Goal: Feedback & Contribution: Submit feedback/report problem

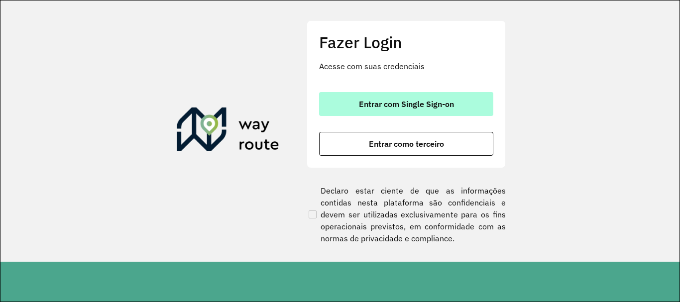
click at [410, 105] on span "Entrar com Single Sign-on" at bounding box center [406, 104] width 95 height 8
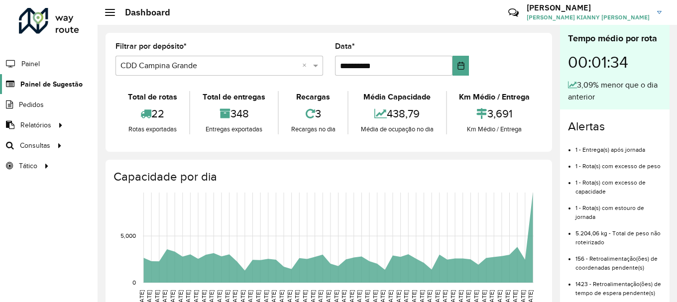
click at [70, 85] on span "Painel de Sugestão" at bounding box center [51, 84] width 62 height 10
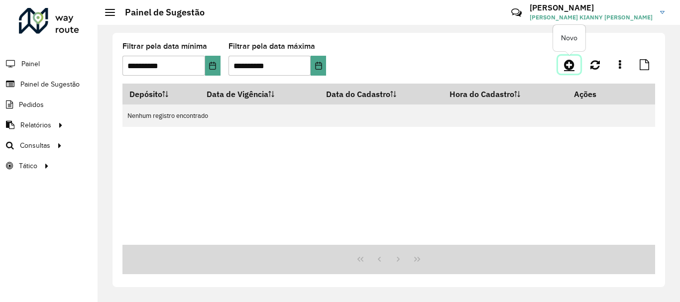
click at [573, 68] on icon at bounding box center [569, 65] width 10 height 12
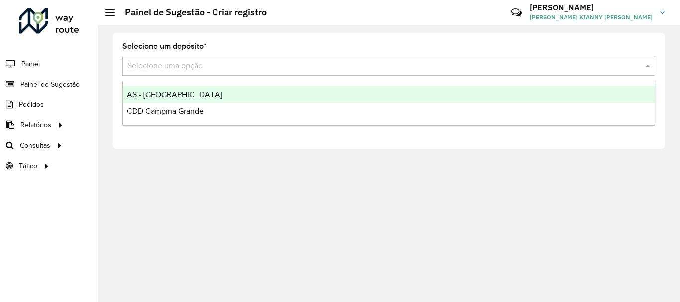
drag, startPoint x: 278, startPoint y: 57, endPoint x: 268, endPoint y: 83, distance: 27.5
click at [278, 57] on div "Selecione uma opção" at bounding box center [388, 66] width 532 height 20
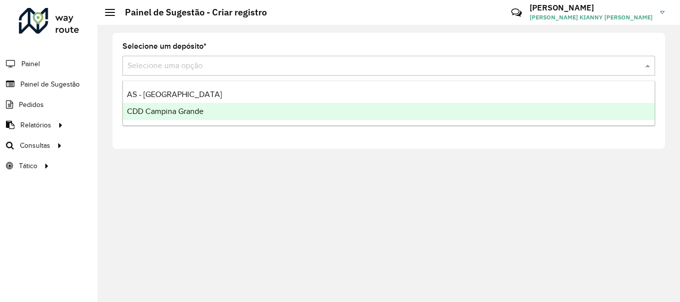
click at [245, 118] on div "CDD Campina Grande" at bounding box center [388, 111] width 531 height 17
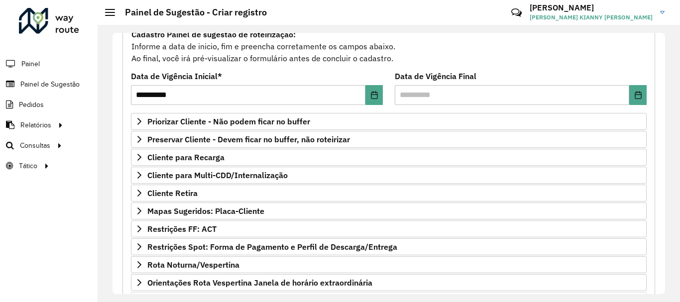
scroll to position [194, 0]
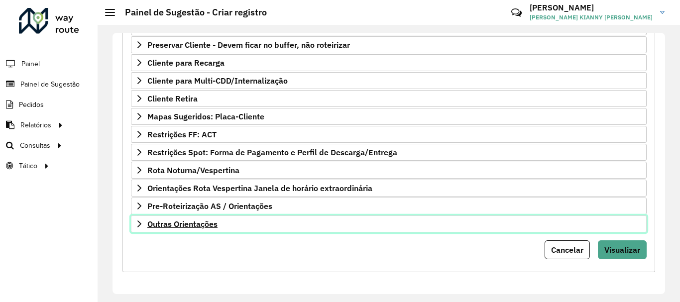
click at [202, 225] on span "Outras Orientações" at bounding box center [182, 224] width 70 height 8
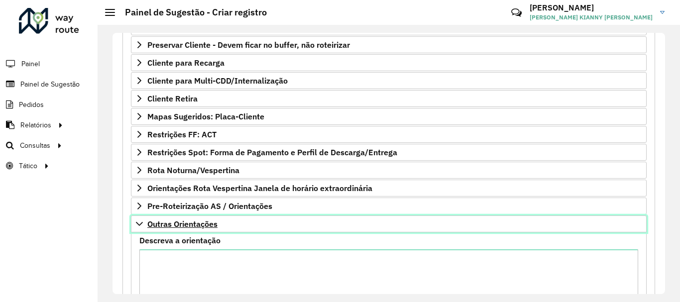
scroll to position [307, 0]
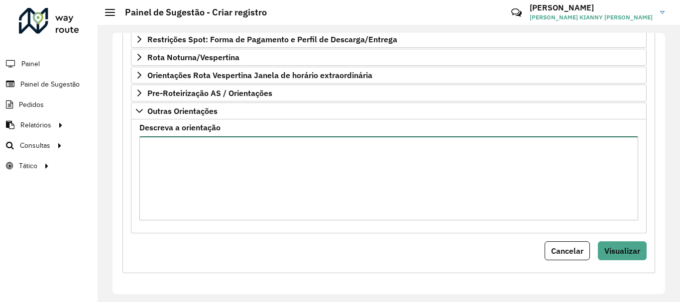
click at [277, 182] on textarea "Descreva a orientação" at bounding box center [388, 178] width 498 height 84
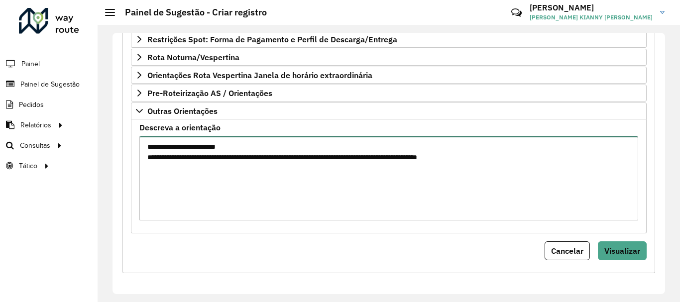
type textarea "**********"
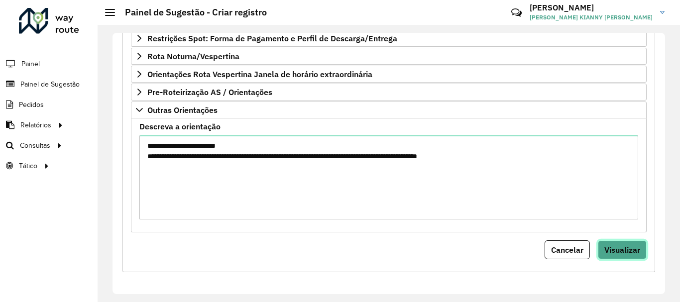
click at [611, 246] on span "Visualizar" at bounding box center [622, 250] width 36 height 10
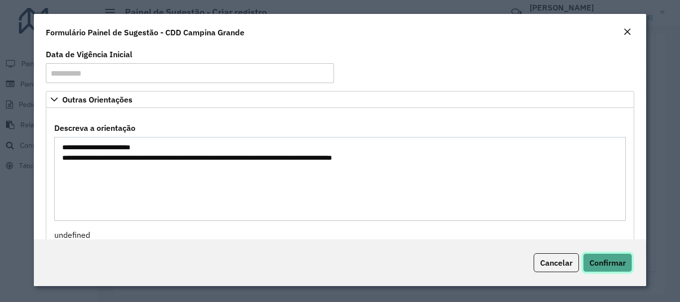
click at [597, 264] on span "Confirmar" at bounding box center [607, 263] width 36 height 10
